Goal: Task Accomplishment & Management: Complete application form

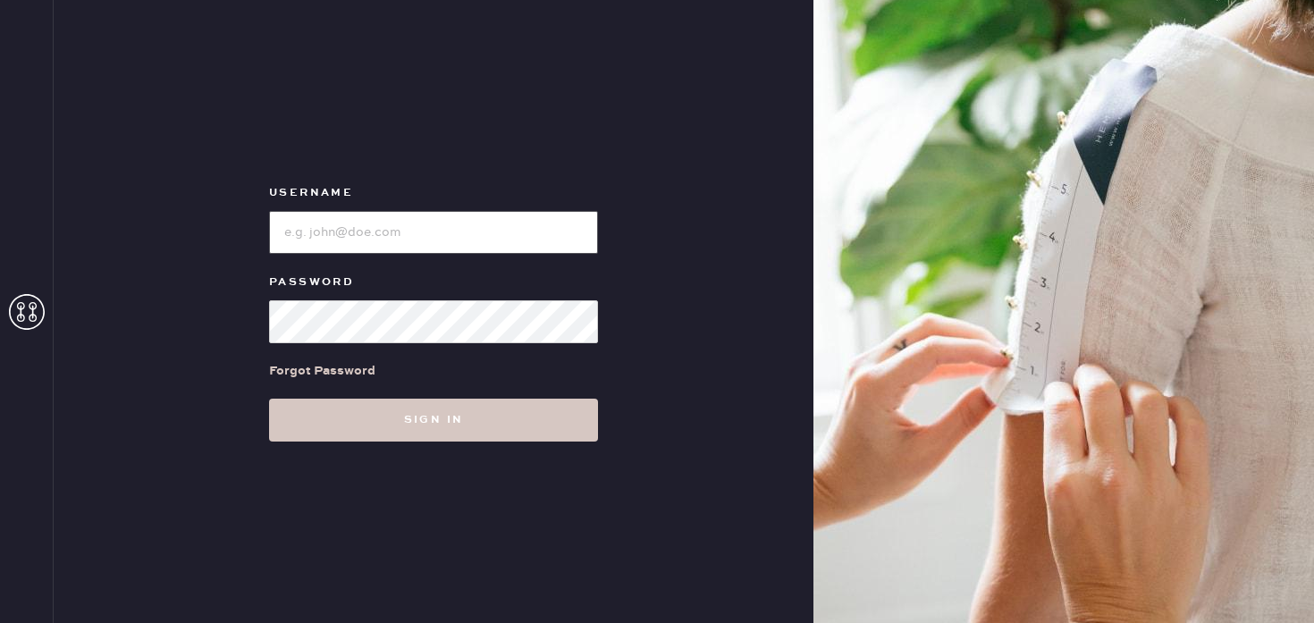
type input "Reformationstudiocity"
click at [456, 442] on div "Username Password Forgot Password Sign in" at bounding box center [434, 311] width 760 height 623
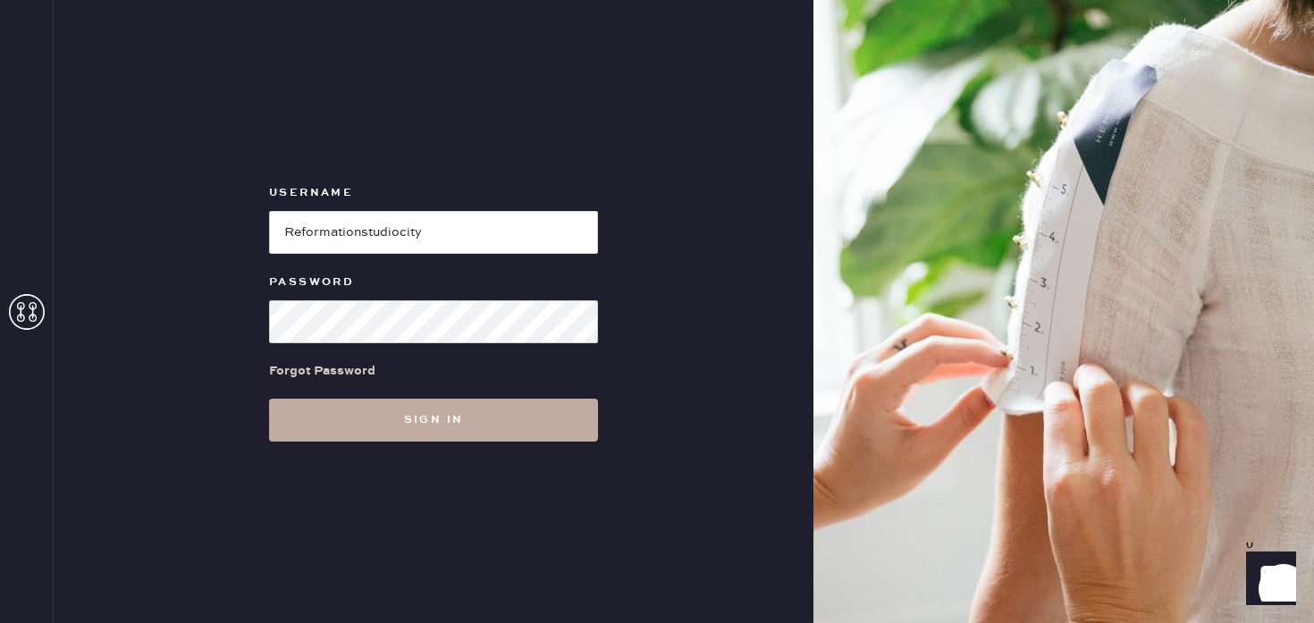
click at [439, 426] on button "Sign in" at bounding box center [433, 420] width 329 height 43
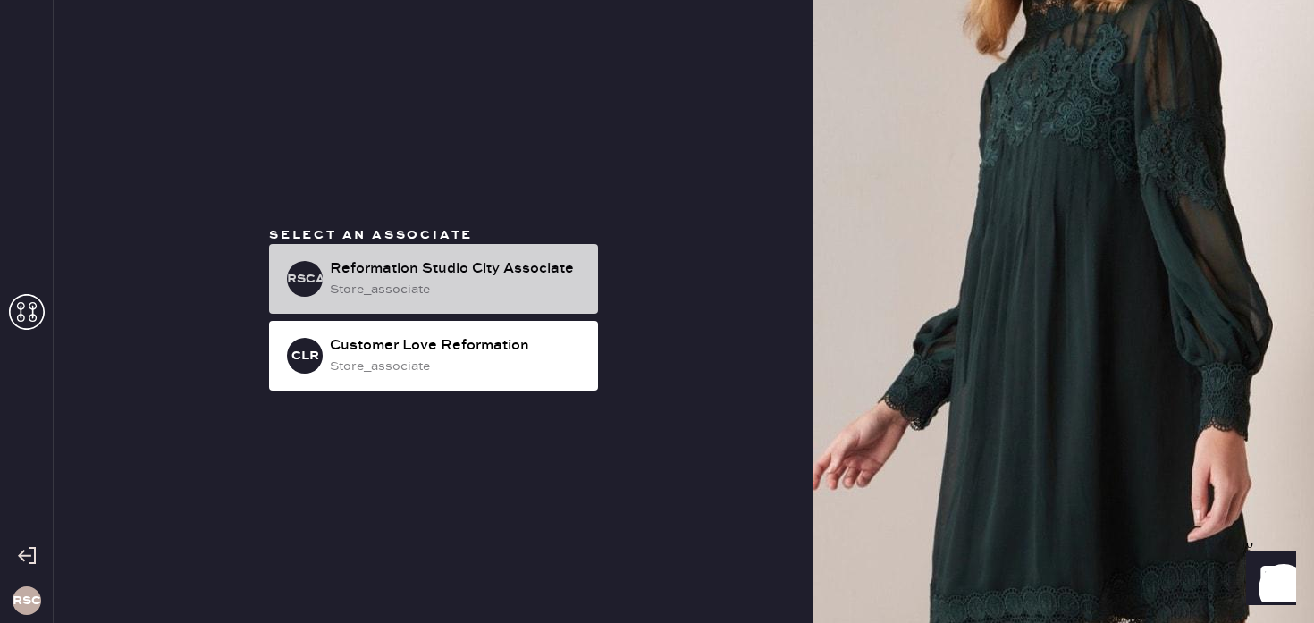
click at [386, 271] on div "Reformation Studio City Associate" at bounding box center [457, 268] width 254 height 21
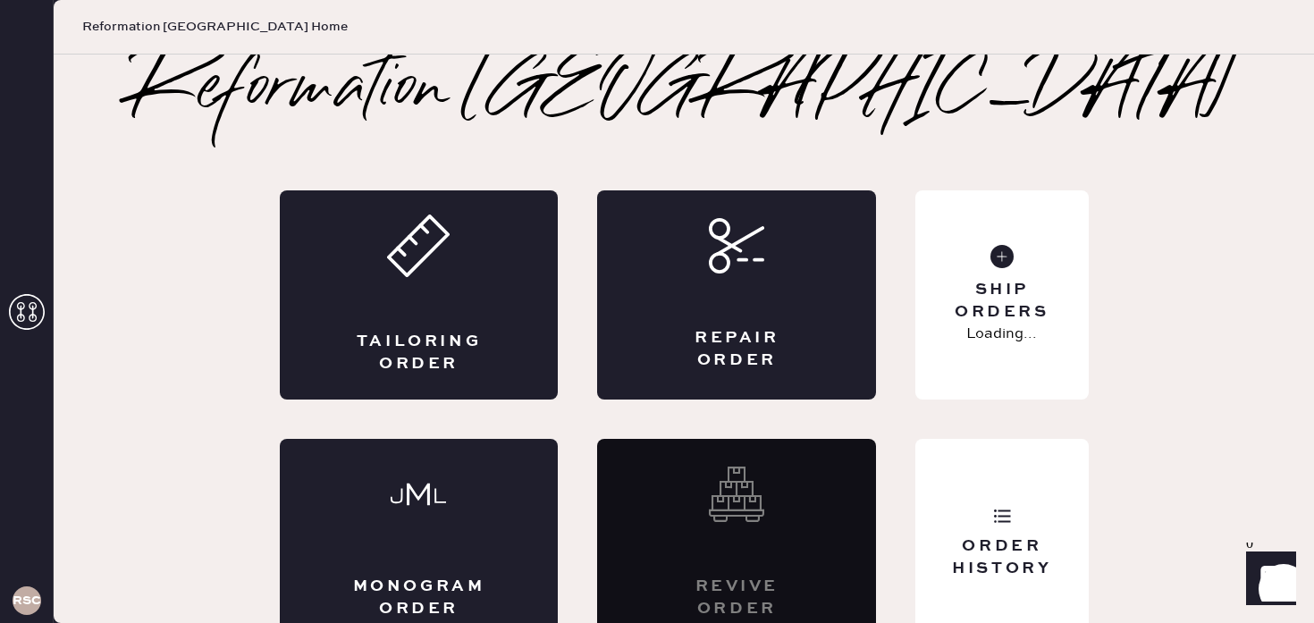
click at [386, 271] on div "Tailoring Order" at bounding box center [419, 294] width 279 height 209
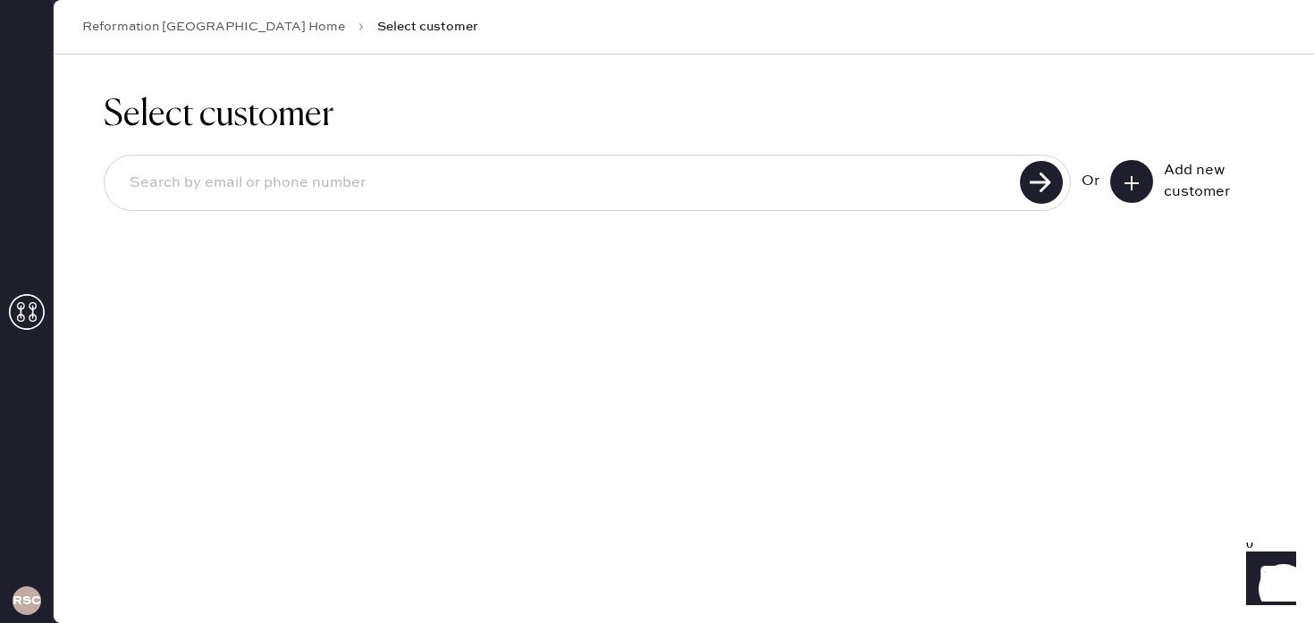
click at [1128, 179] on icon at bounding box center [1132, 183] width 18 height 18
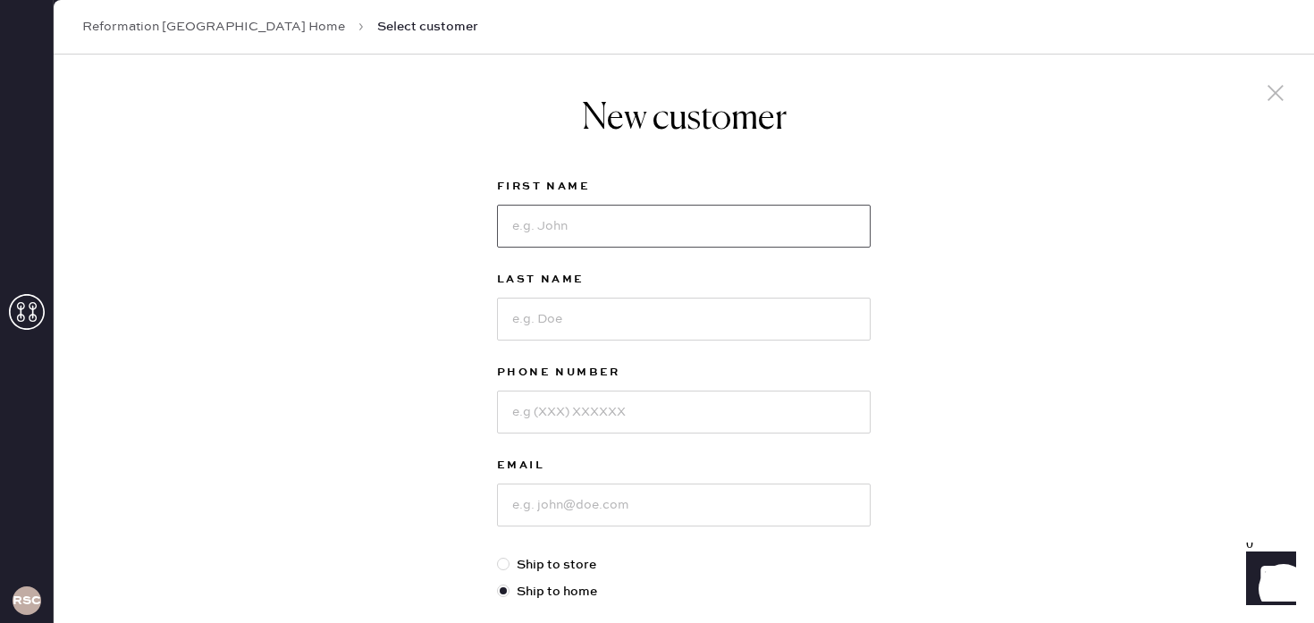
click at [608, 225] on input at bounding box center [684, 226] width 374 height 43
type input "[PERSON_NAME]"
click at [610, 506] on input at bounding box center [684, 505] width 374 height 43
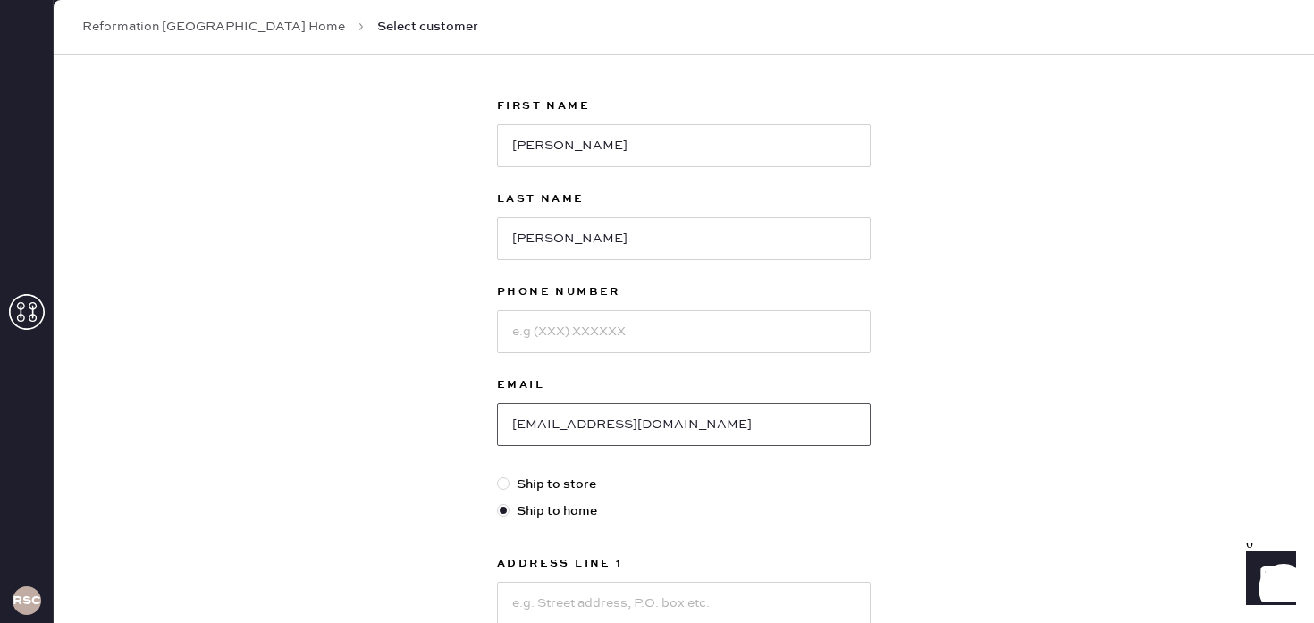
scroll to position [79, 0]
type input "[EMAIL_ADDRESS][DOMAIN_NAME]"
click at [774, 335] on input at bounding box center [684, 333] width 374 height 43
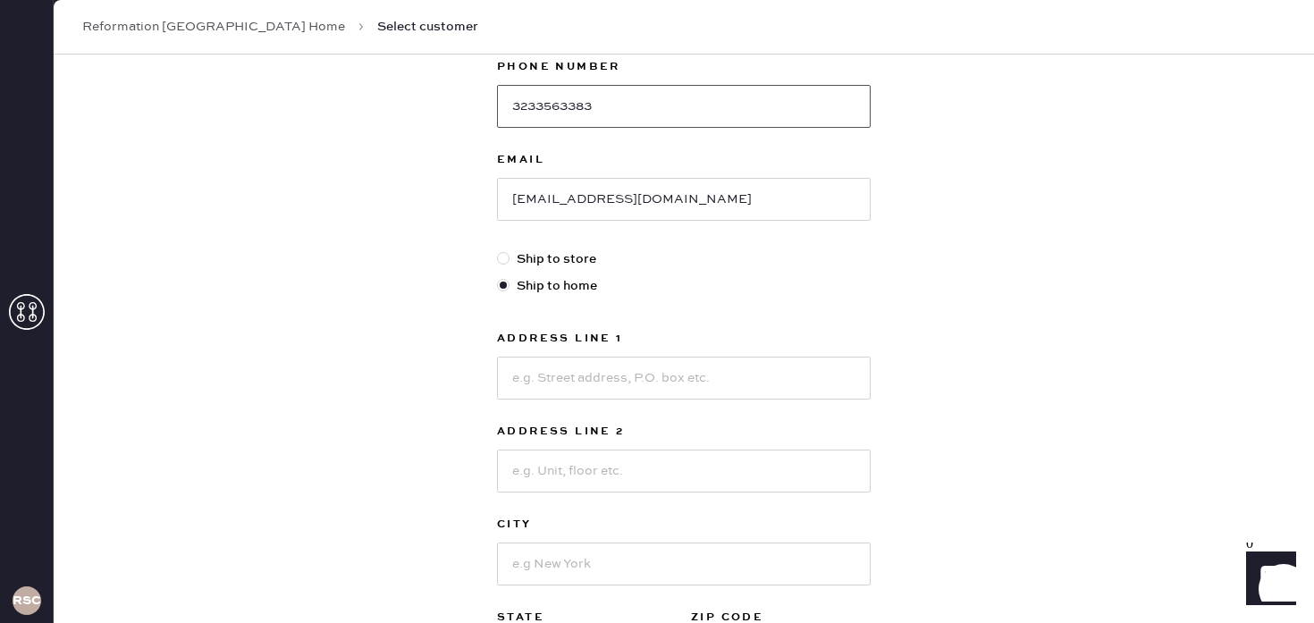
scroll to position [308, 0]
type input "3233563383"
click at [756, 367] on input at bounding box center [684, 376] width 374 height 43
type input "[STREET_ADDRESS]"
click at [620, 460] on input at bounding box center [684, 469] width 374 height 43
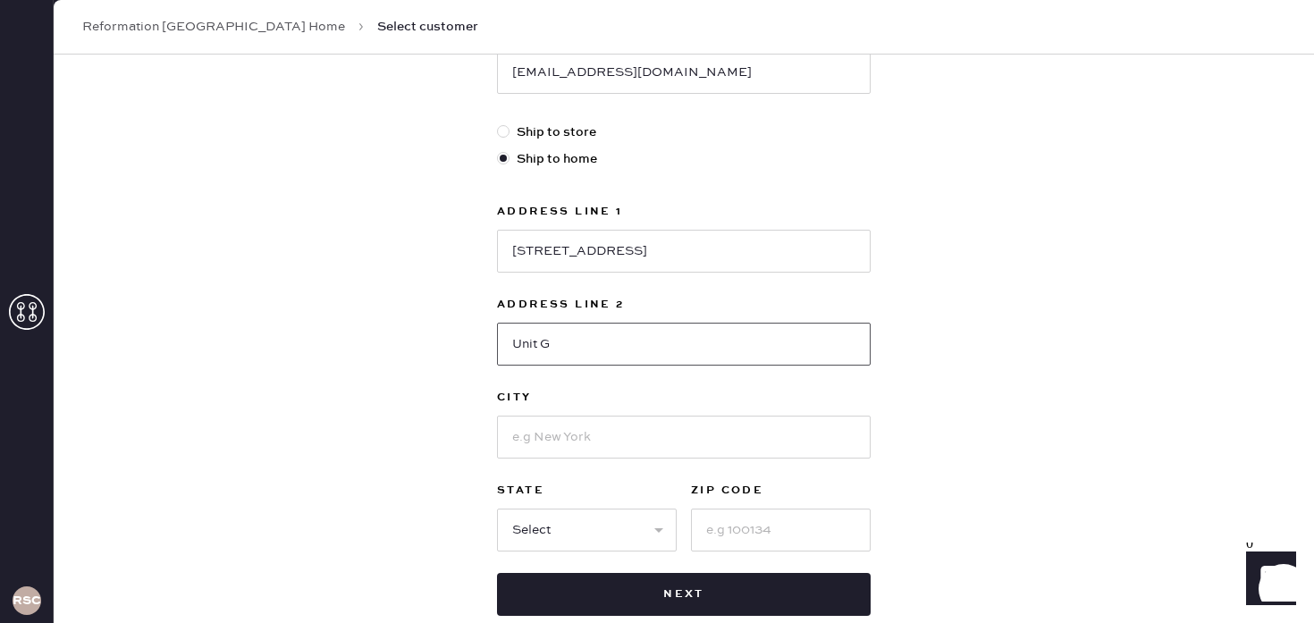
scroll to position [462, 0]
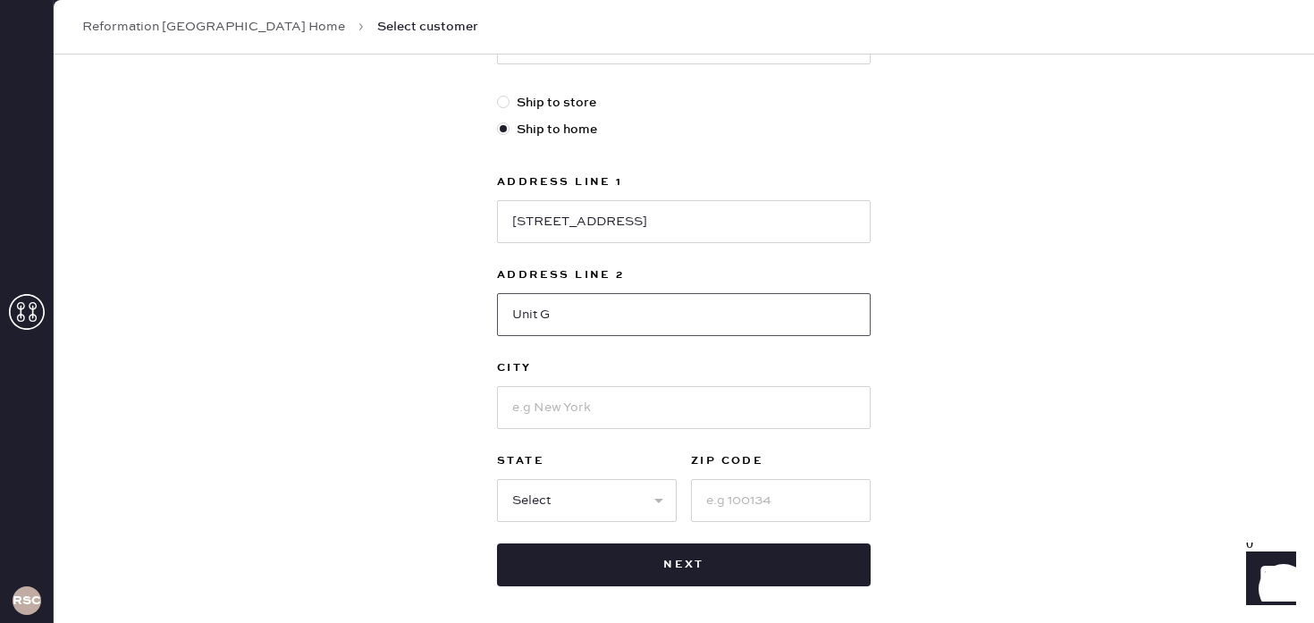
type input "Unit G"
click at [554, 418] on input at bounding box center [684, 407] width 374 height 43
type input "Encino"
click at [574, 486] on select "Select AK AL AR AZ CA CO CT [GEOGRAPHIC_DATA] DE FL [GEOGRAPHIC_DATA] HI [GEOGR…" at bounding box center [587, 500] width 180 height 43
select select "CA"
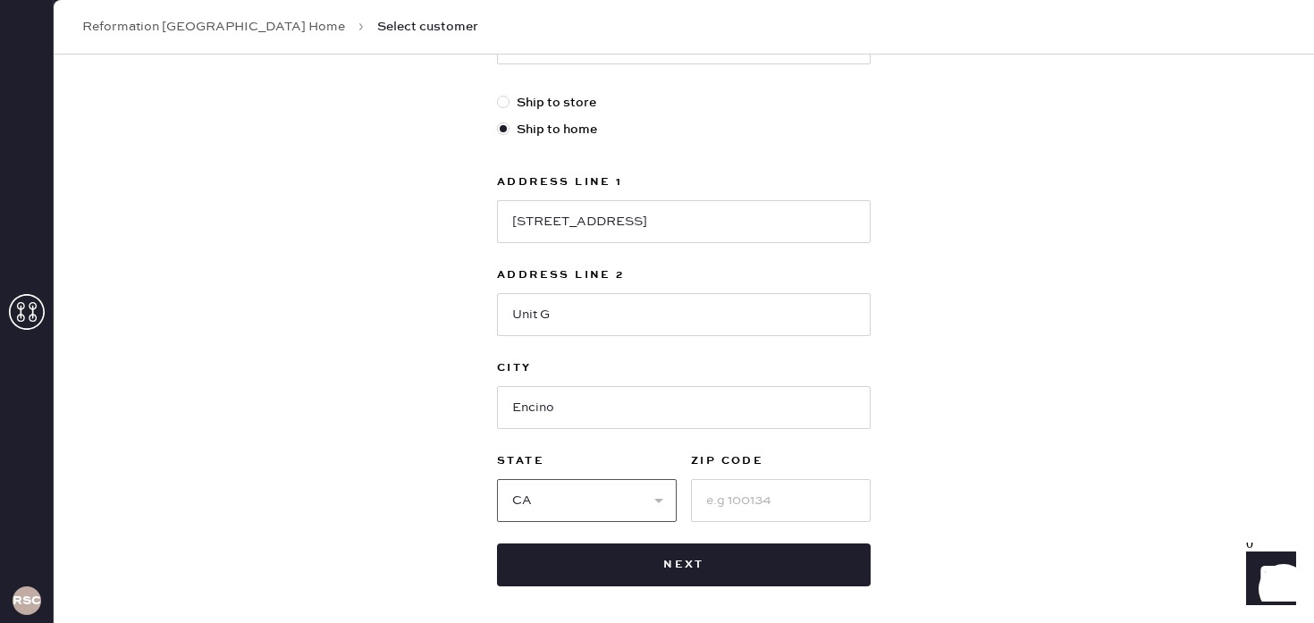
click at [497, 479] on select "Select AK AL AR AZ CA CO CT [GEOGRAPHIC_DATA] DE FL [GEOGRAPHIC_DATA] HI [GEOGR…" at bounding box center [587, 500] width 180 height 43
click at [755, 499] on input at bounding box center [781, 500] width 180 height 43
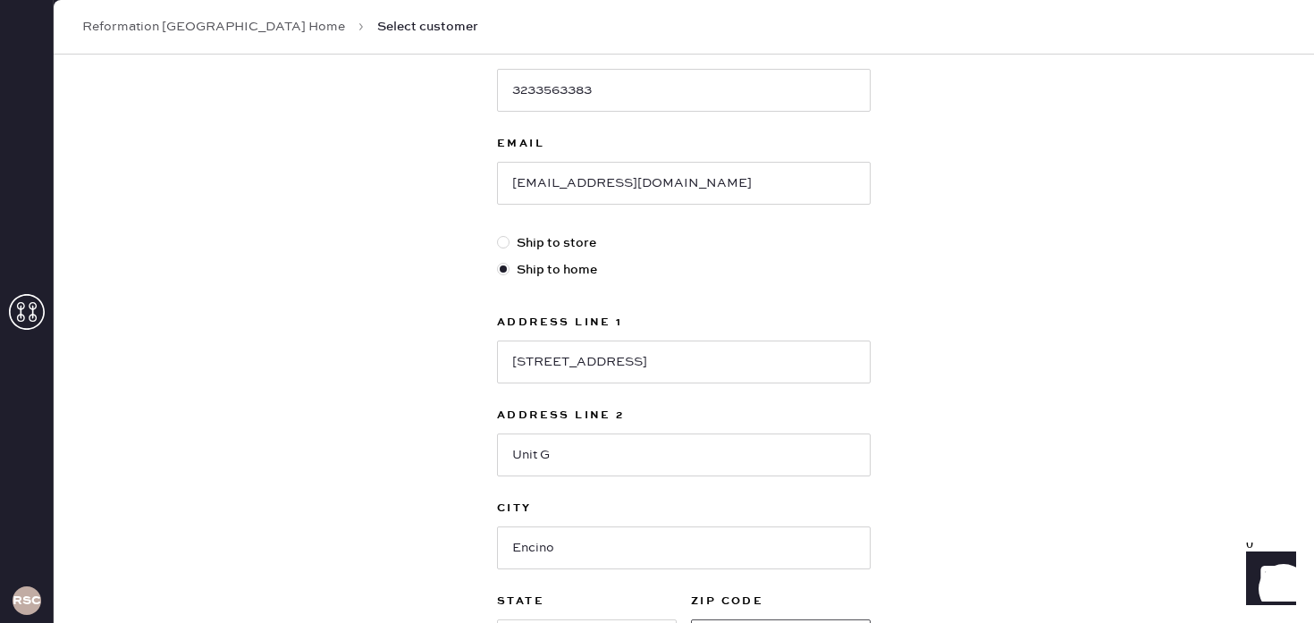
scroll to position [540, 0]
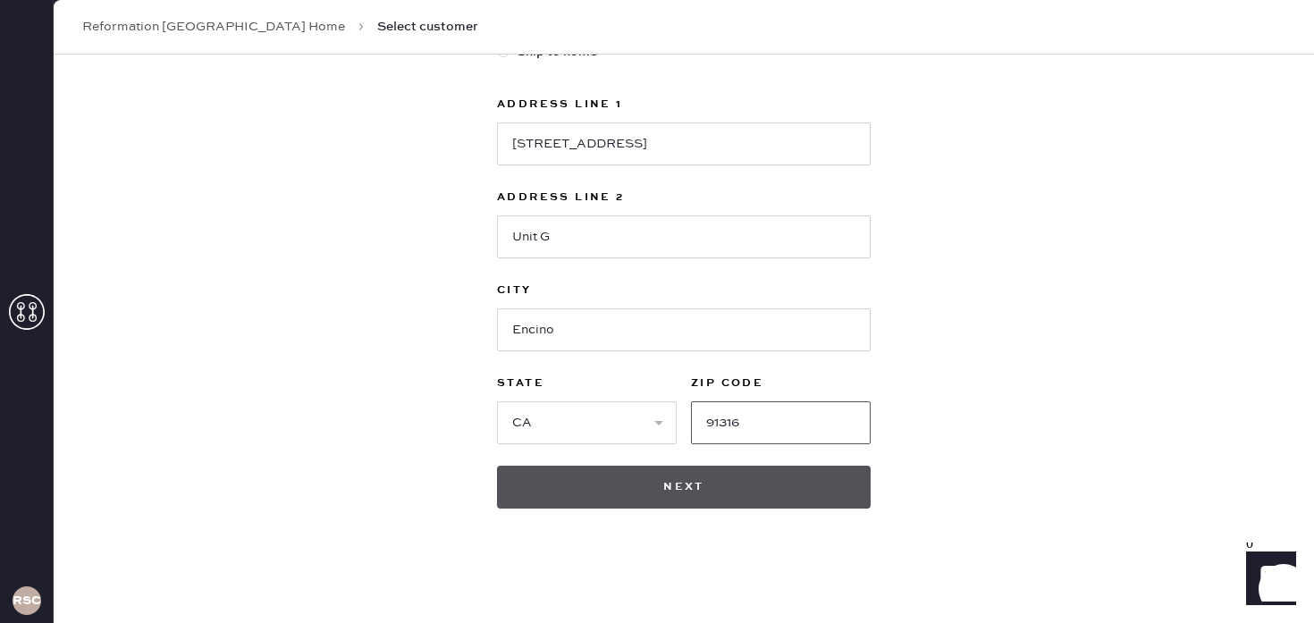
type input "91316"
click at [630, 487] on button "Next" at bounding box center [684, 487] width 374 height 43
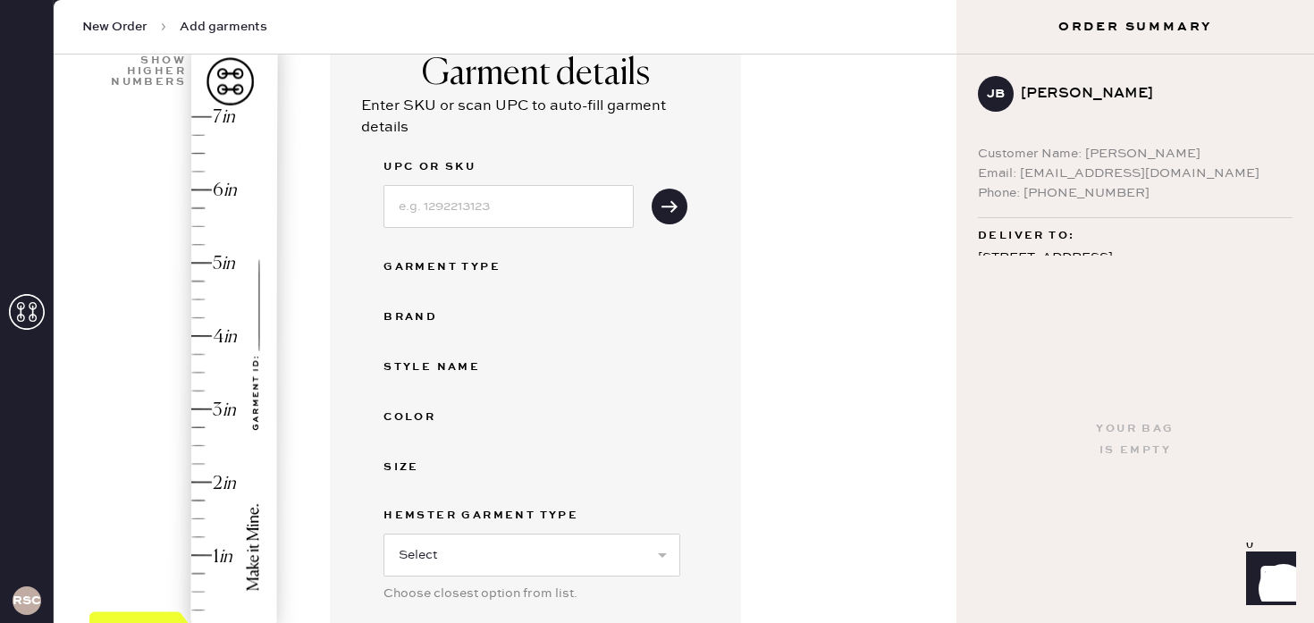
scroll to position [159, 0]
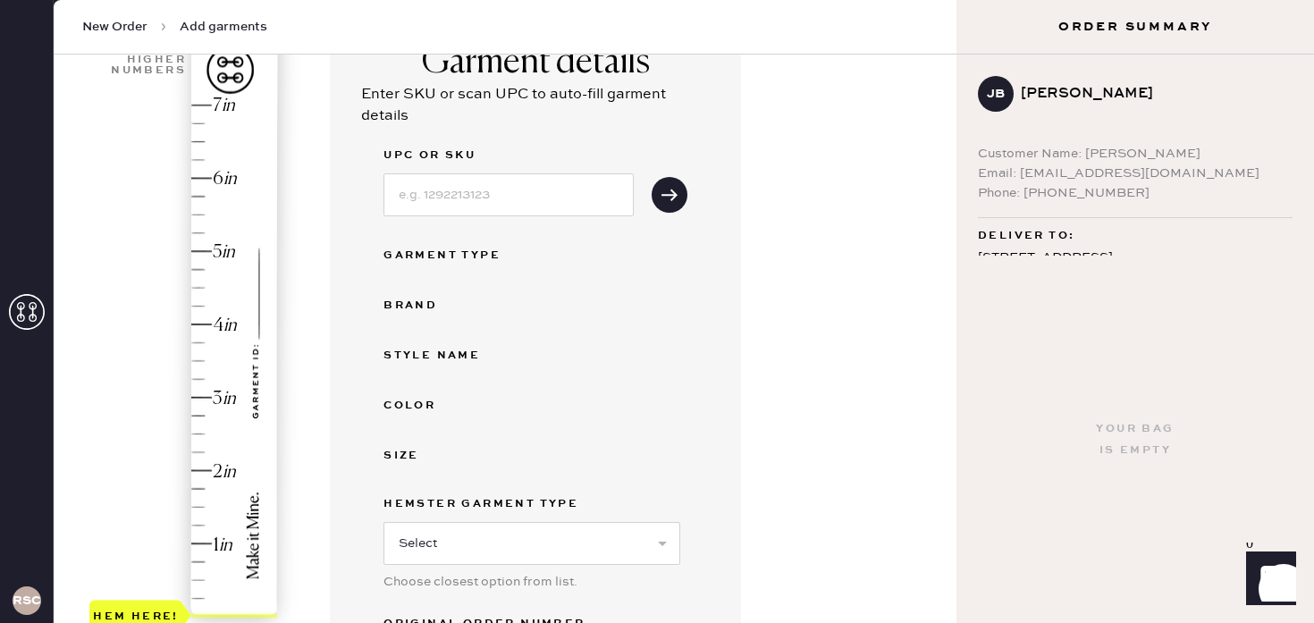
click at [200, 452] on div "Hem here!" at bounding box center [184, 361] width 190 height 528
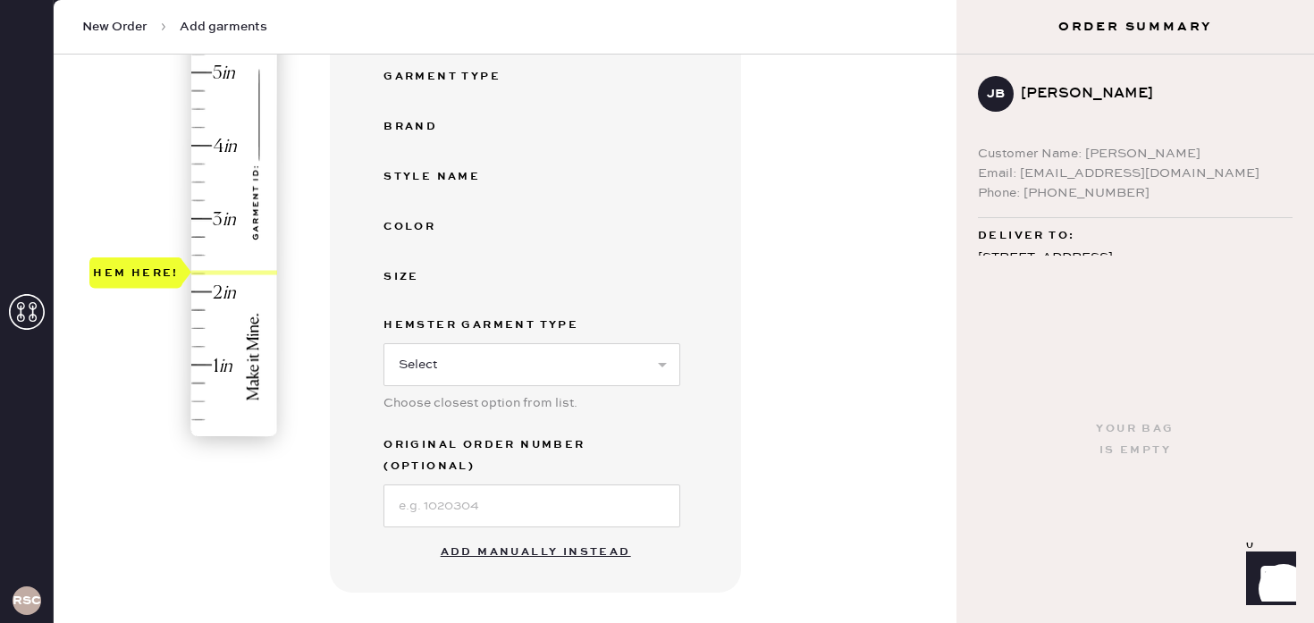
scroll to position [361, 0]
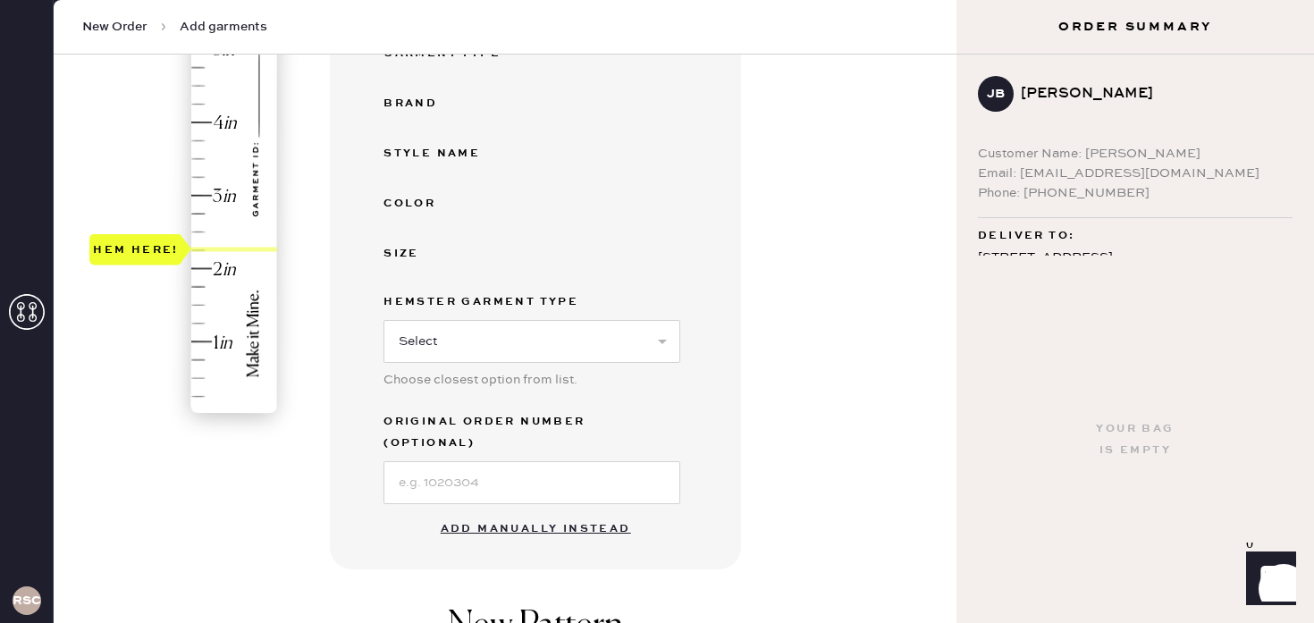
click at [521, 511] on button "Add manually instead" at bounding box center [536, 529] width 212 height 36
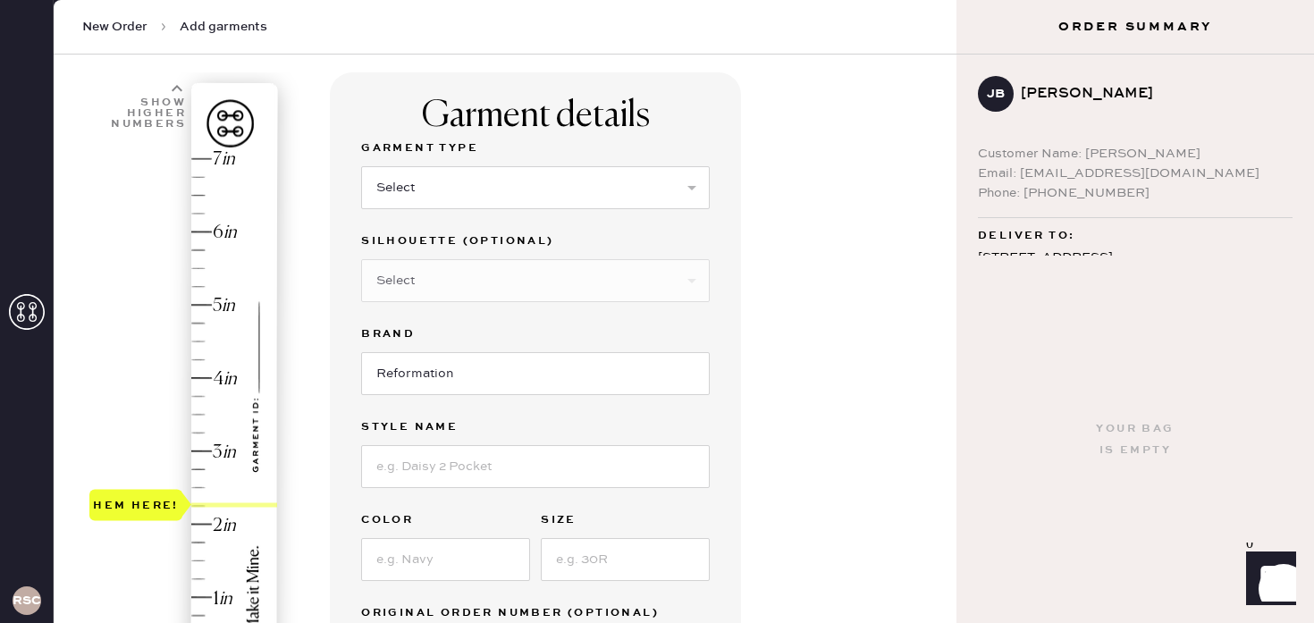
scroll to position [104, 0]
click at [440, 177] on select "Select Basic Skirt Jeans Leggings Pants Shorts Basic Sleeved Dress Basic Sleeve…" at bounding box center [535, 189] width 349 height 43
select select "2"
click at [361, 168] on select "Select Basic Skirt Jeans Leggings Pants Shorts Basic Sleeved Dress Basic Sleeve…" at bounding box center [535, 189] width 349 height 43
click at [436, 466] on input at bounding box center [535, 468] width 349 height 43
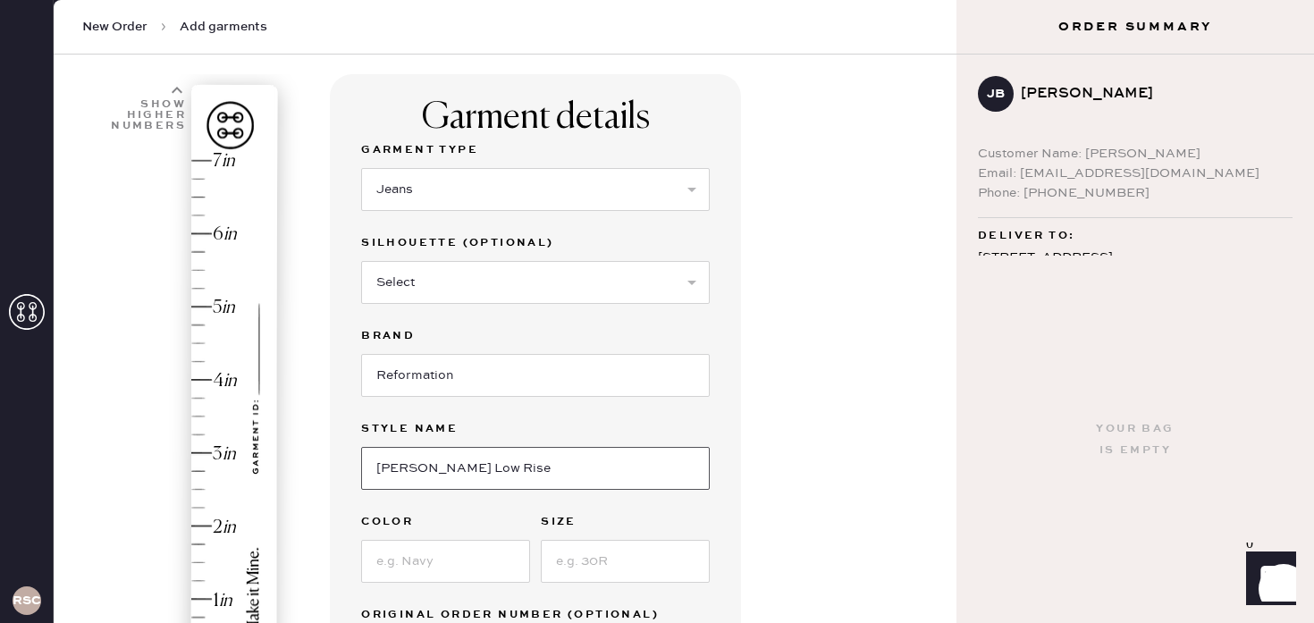
type input "[PERSON_NAME] Low Rise Wide Leg"
click at [456, 558] on input at bounding box center [445, 561] width 169 height 43
type input "[PERSON_NAME]"
click at [587, 575] on input at bounding box center [625, 561] width 169 height 43
type input "24"
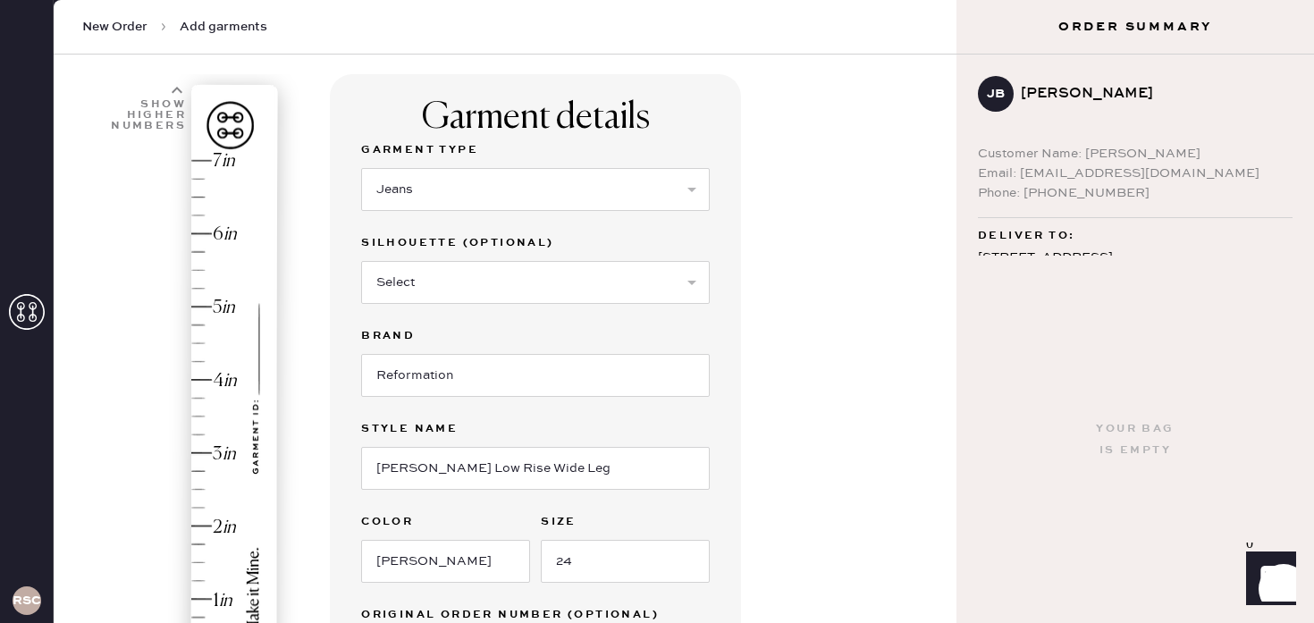
click at [748, 550] on div "Garment details Garment Type Select Basic Skirt Jeans Leggings Pants Shorts Bas…" at bounding box center [636, 582] width 612 height 1016
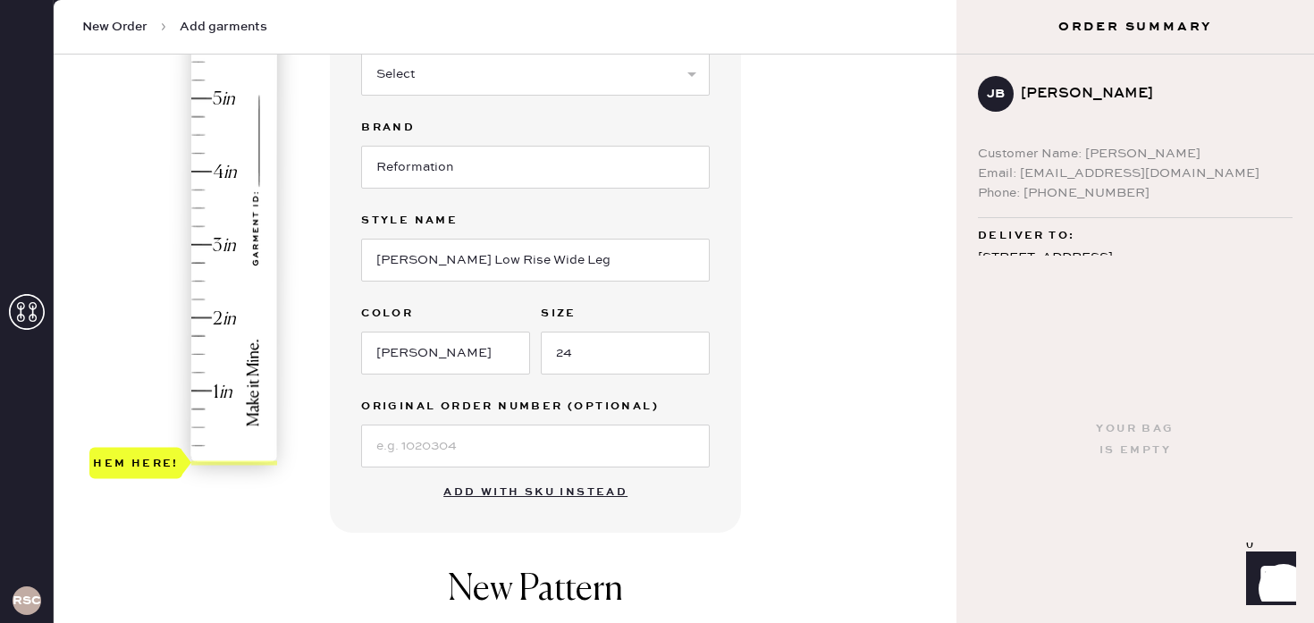
scroll to position [679, 0]
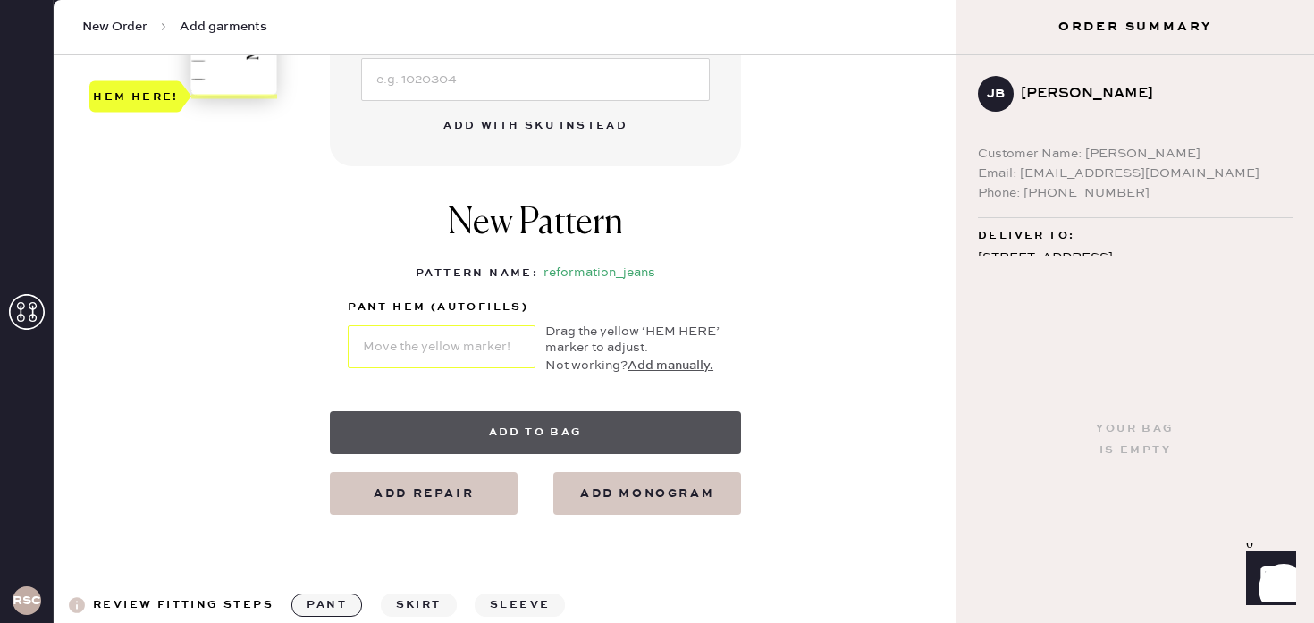
click at [565, 432] on button "Add to bag" at bounding box center [535, 432] width 411 height 43
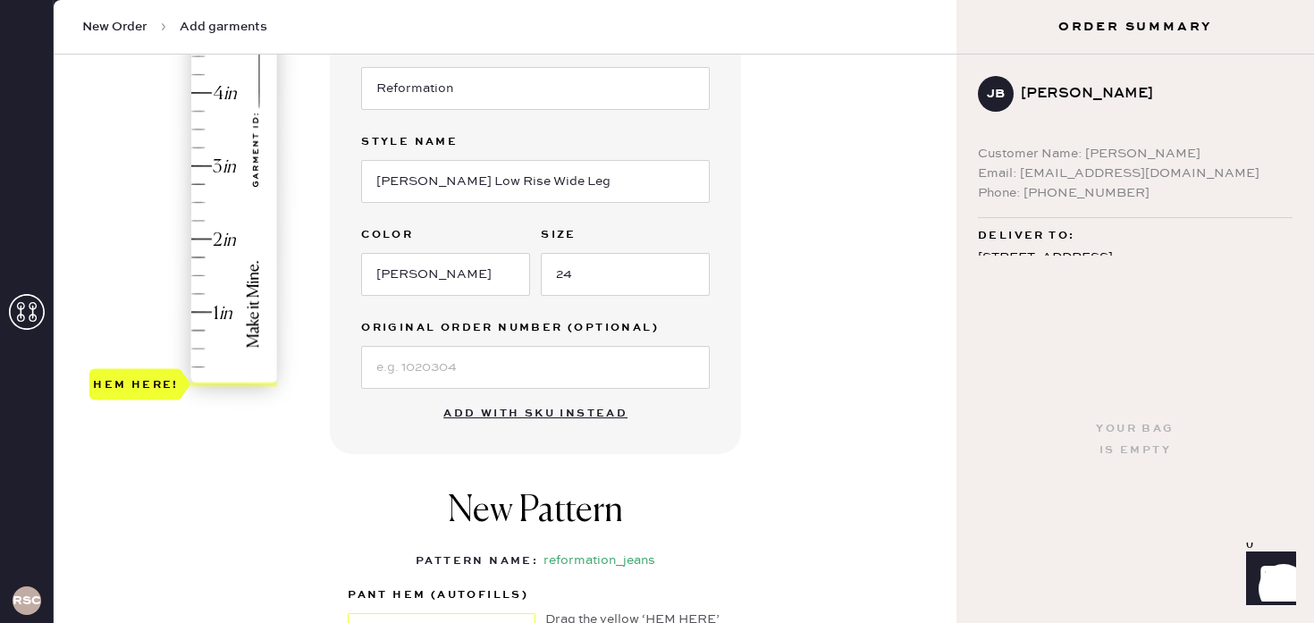
scroll to position [332, 0]
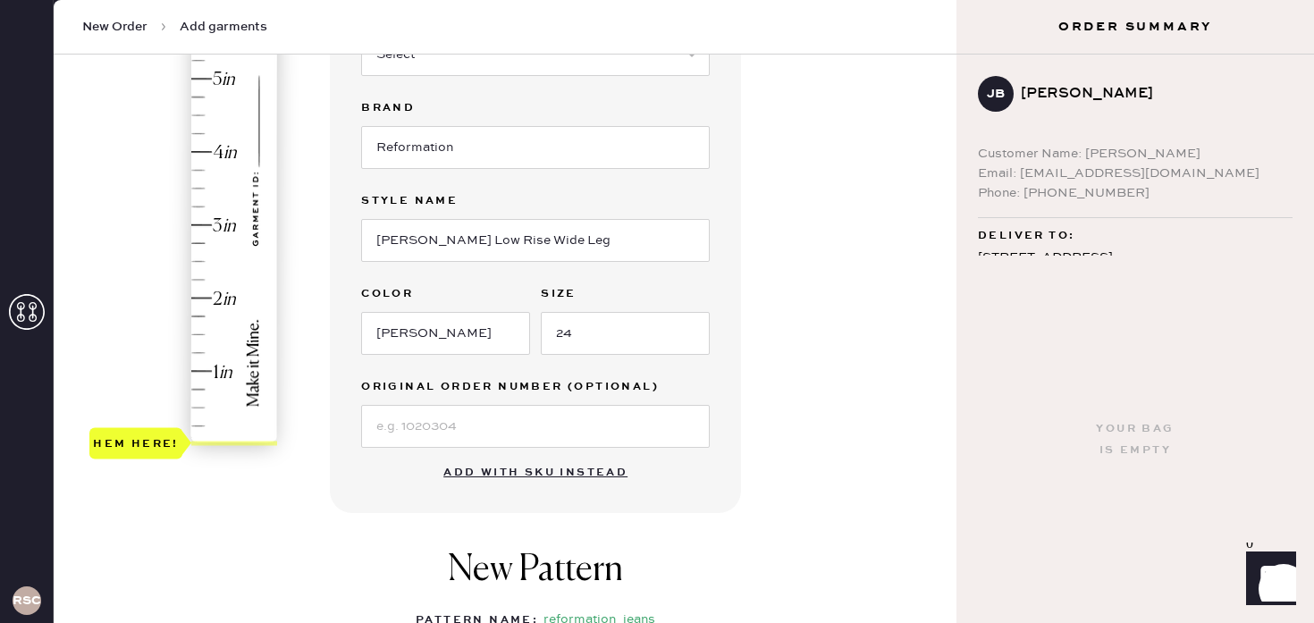
select select "2"
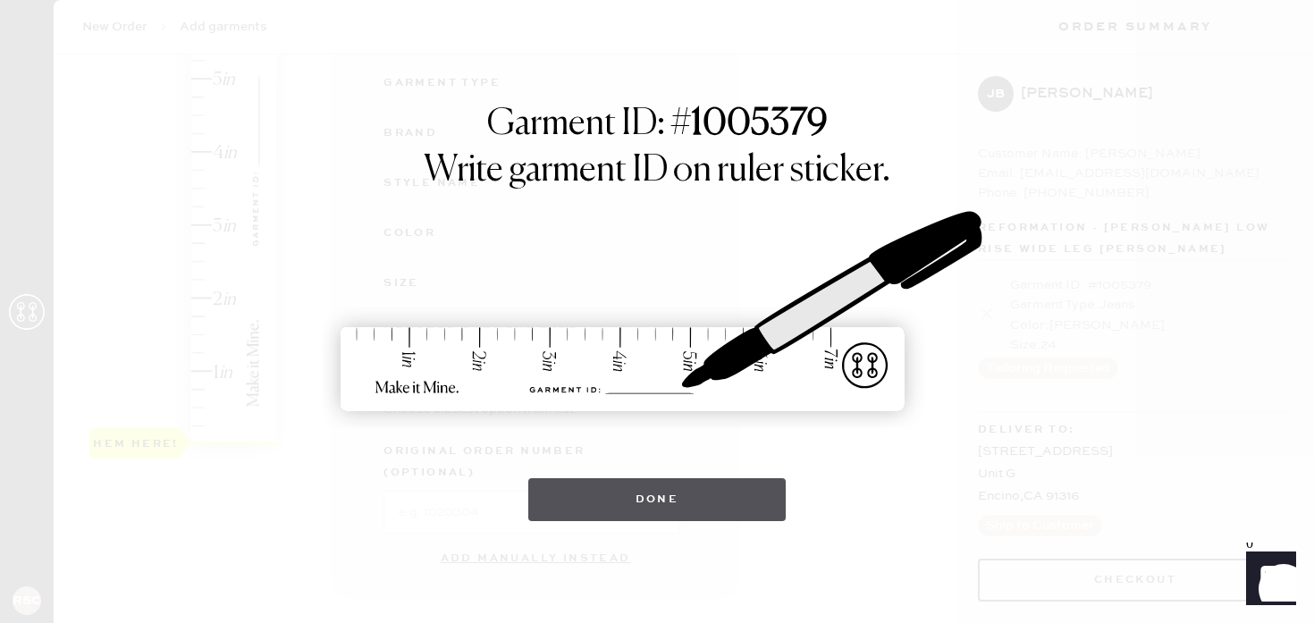
click at [682, 488] on button "Done" at bounding box center [657, 499] width 258 height 43
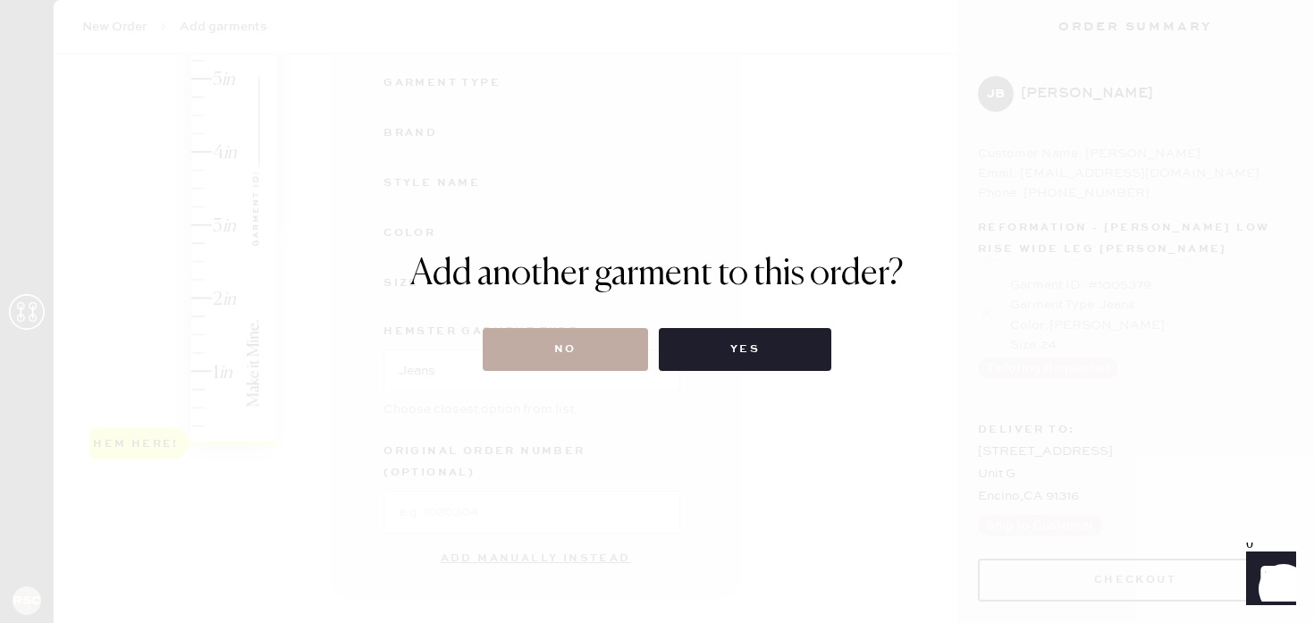
click at [596, 355] on button "No" at bounding box center [565, 349] width 165 height 43
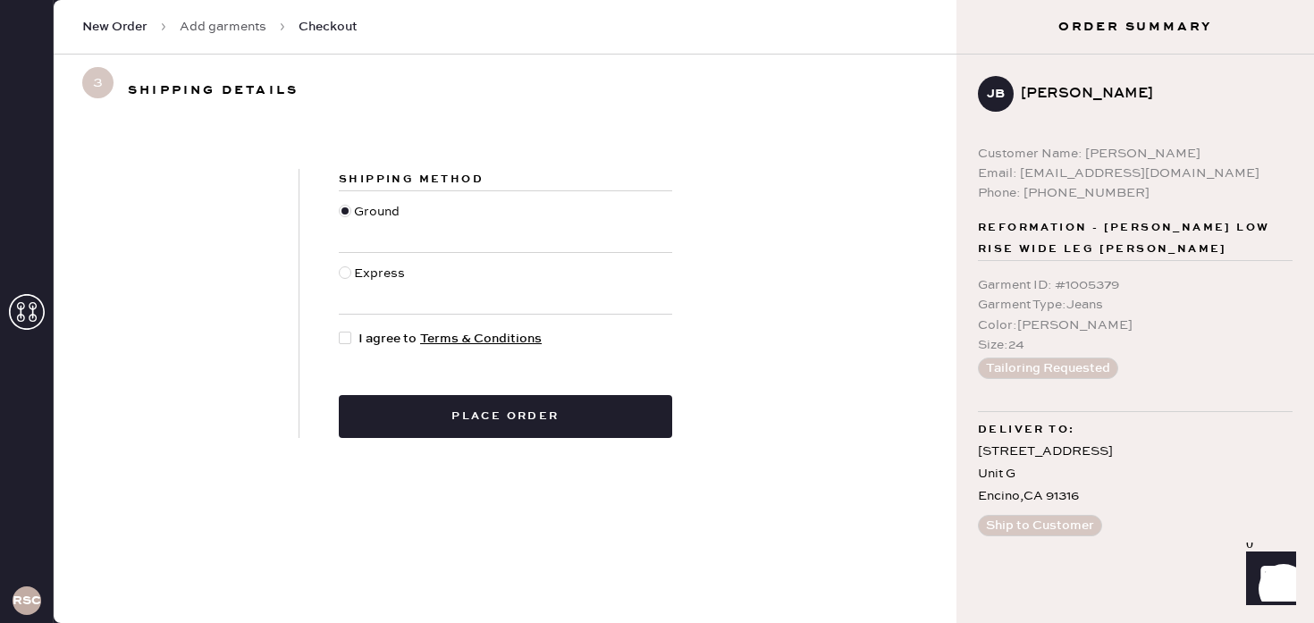
click at [348, 345] on div at bounding box center [349, 339] width 20 height 20
click at [340, 330] on input "I agree to Terms & Conditions" at bounding box center [339, 329] width 1 height 1
checkbox input "true"
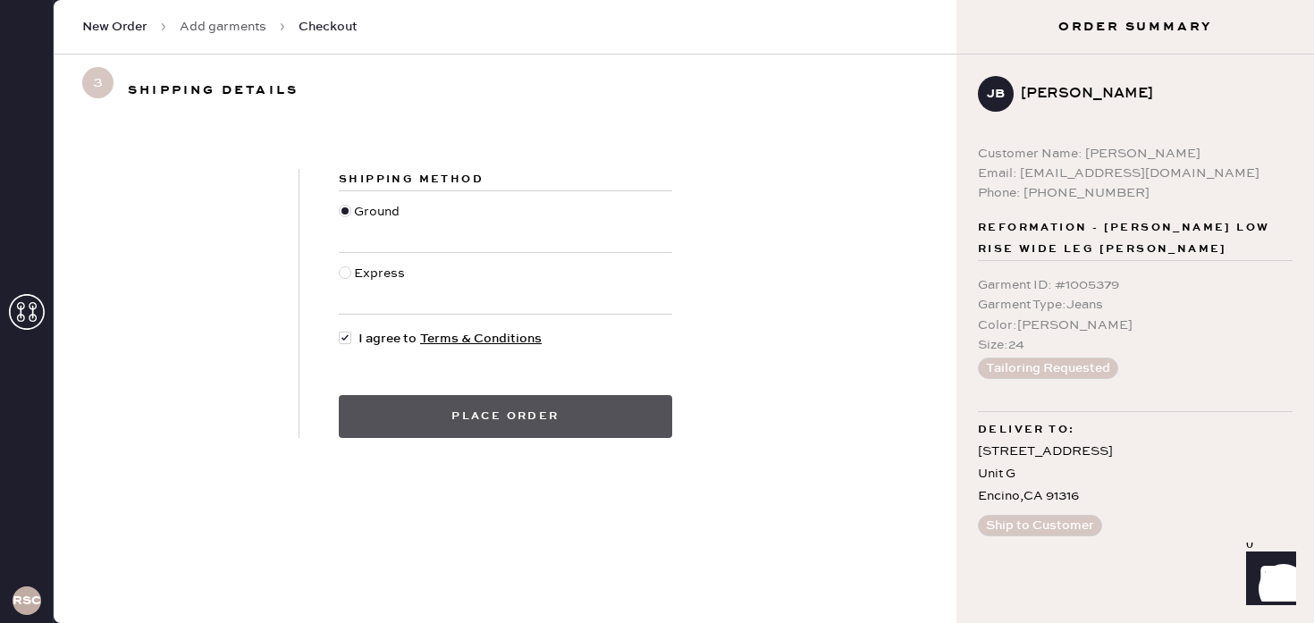
click at [425, 420] on button "Place order" at bounding box center [506, 416] width 334 height 43
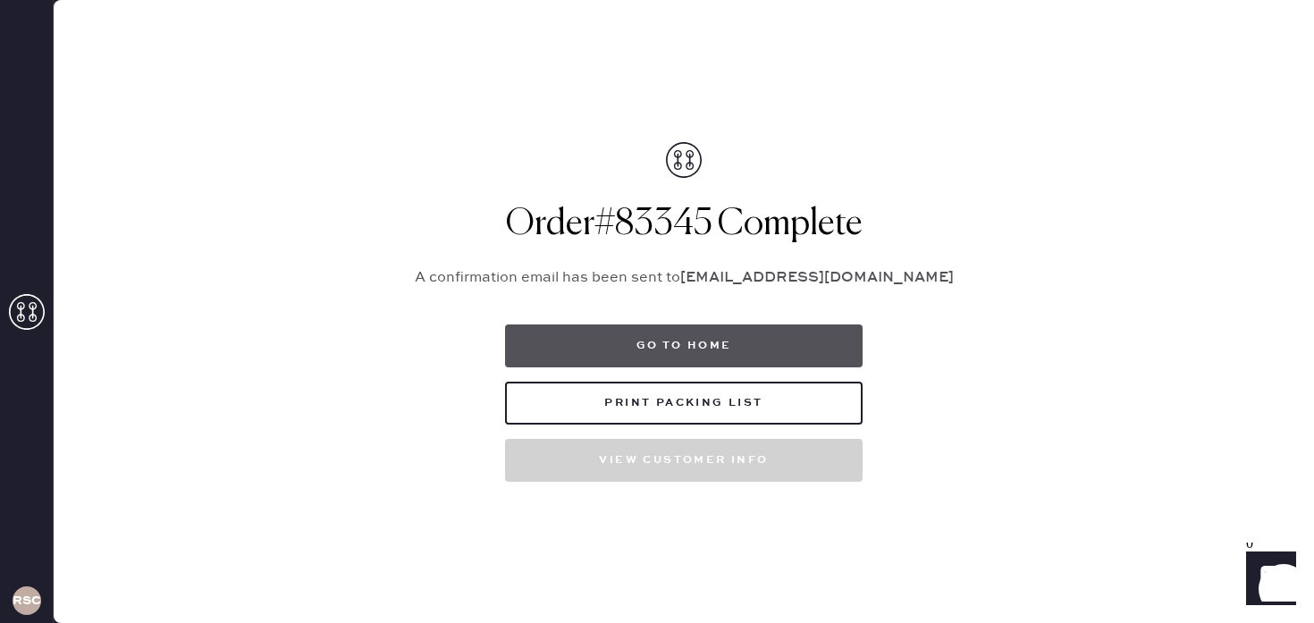
click at [625, 351] on button "Go to home" at bounding box center [684, 346] width 358 height 43
